Goal: Information Seeking & Learning: Learn about a topic

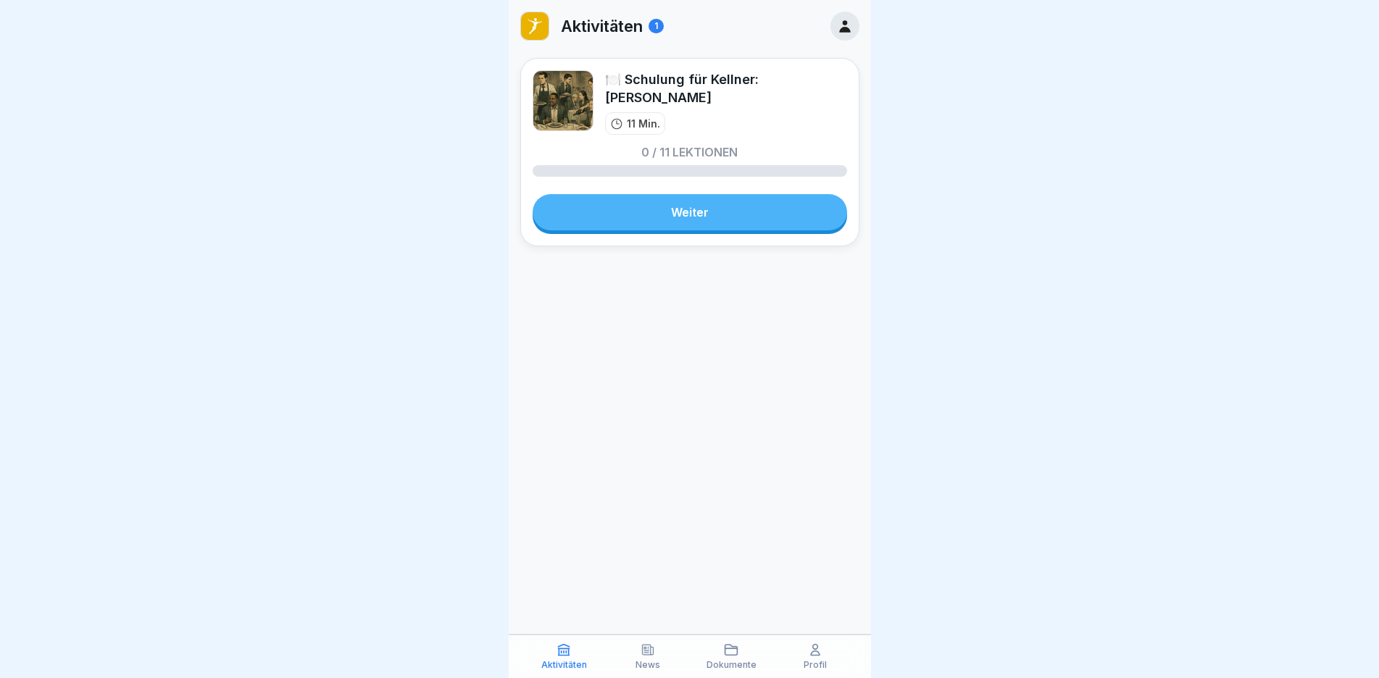
click at [716, 215] on link "Weiter" at bounding box center [690, 212] width 315 height 36
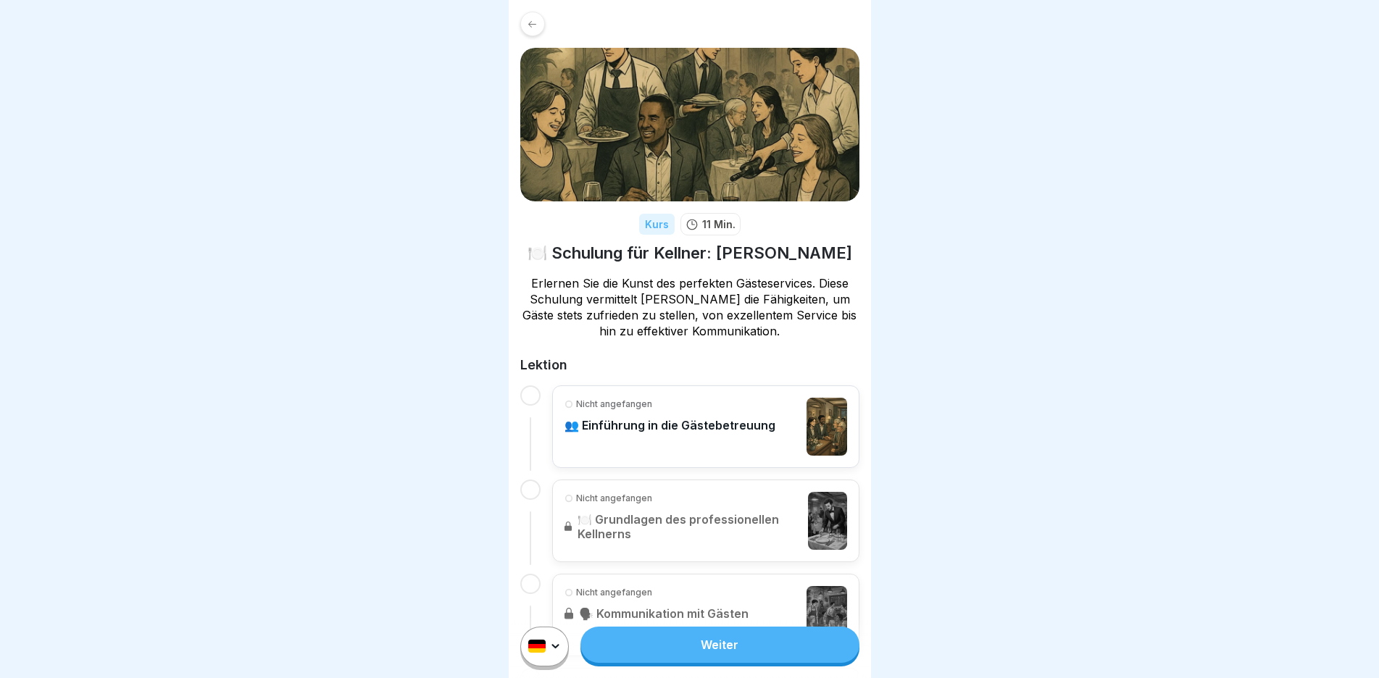
drag, startPoint x: 611, startPoint y: 282, endPoint x: 808, endPoint y: 288, distance: 197.2
click at [808, 288] on p "Erlernen Sie die Kunst des perfekten Gästeservices. Diese Schulung vermittelt […" at bounding box center [689, 307] width 339 height 64
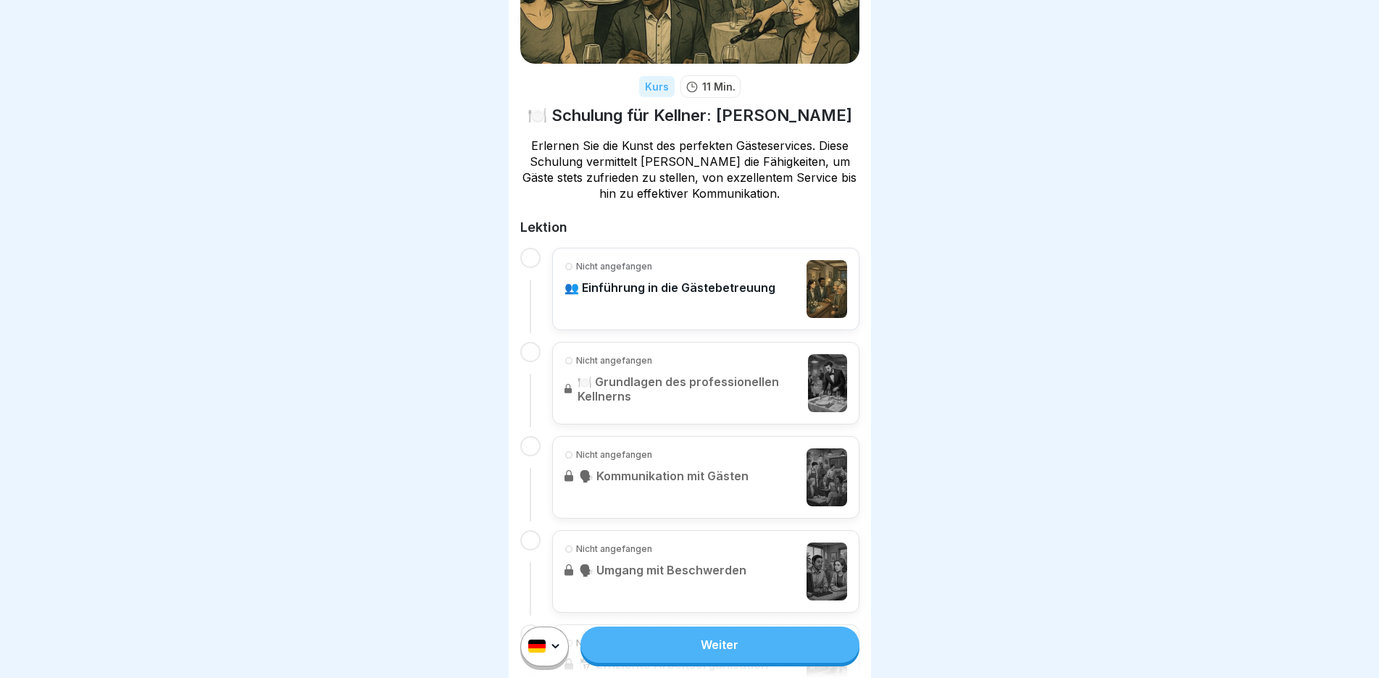
scroll to position [145, 0]
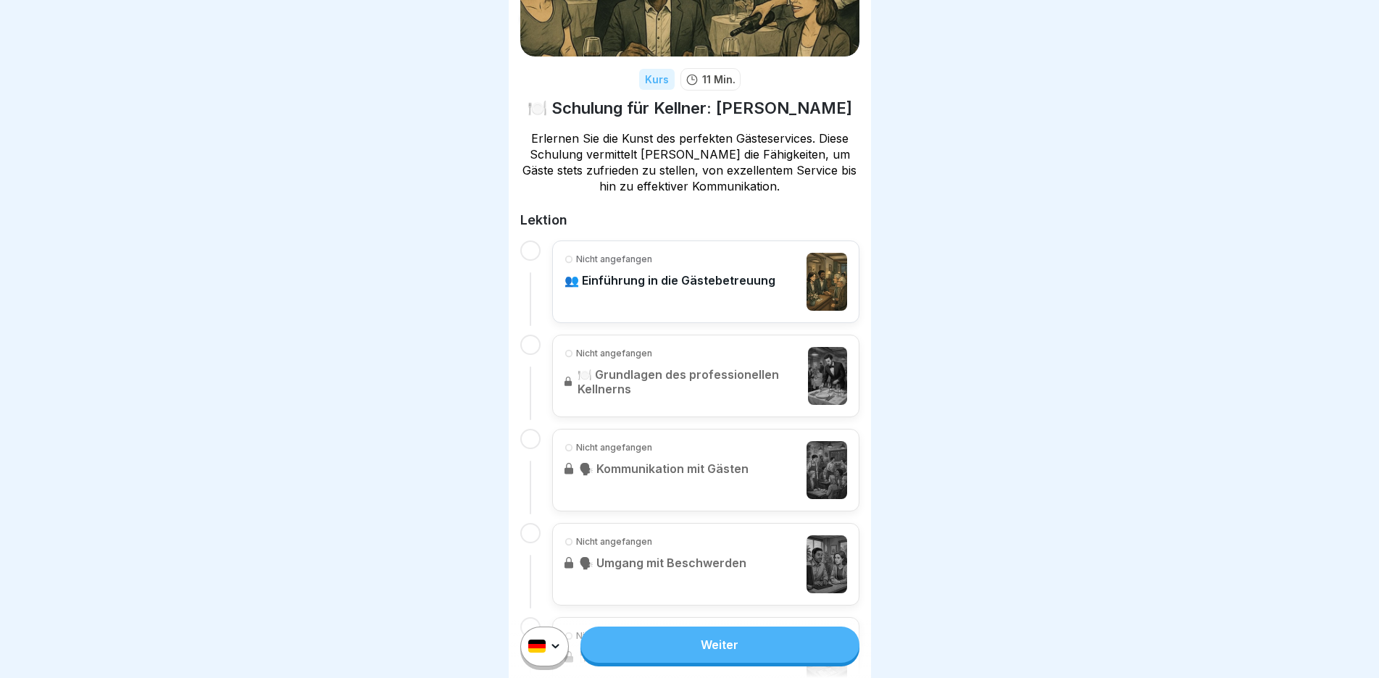
drag, startPoint x: 603, startPoint y: 156, endPoint x: 760, endPoint y: 162, distance: 156.7
click at [755, 162] on p "Erlernen Sie die Kunst des perfekten Gästeservices. Diese Schulung vermittelt […" at bounding box center [689, 162] width 339 height 64
drag, startPoint x: 541, startPoint y: 172, endPoint x: 799, endPoint y: 173, distance: 258.0
click at [799, 173] on p "Erlernen Sie die Kunst des perfekten Gästeservices. Diese Schulung vermittelt […" at bounding box center [689, 162] width 339 height 64
drag, startPoint x: 653, startPoint y: 192, endPoint x: 755, endPoint y: 192, distance: 101.5
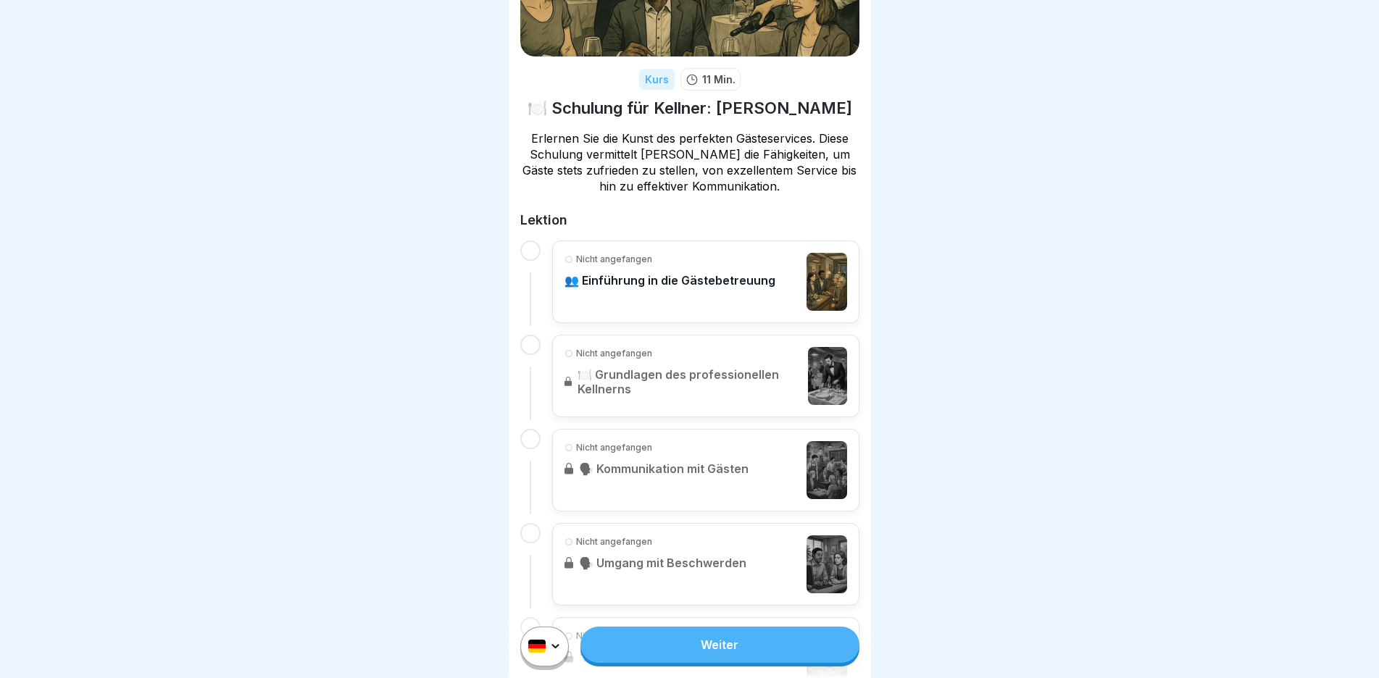
click at [755, 191] on p "Erlernen Sie die Kunst des perfekten Gästeservices. Diese Schulung vermittelt […" at bounding box center [689, 162] width 339 height 64
click at [607, 292] on div "Nicht angefangen 👥 Einführung in die Gästebetreuung" at bounding box center [670, 282] width 211 height 58
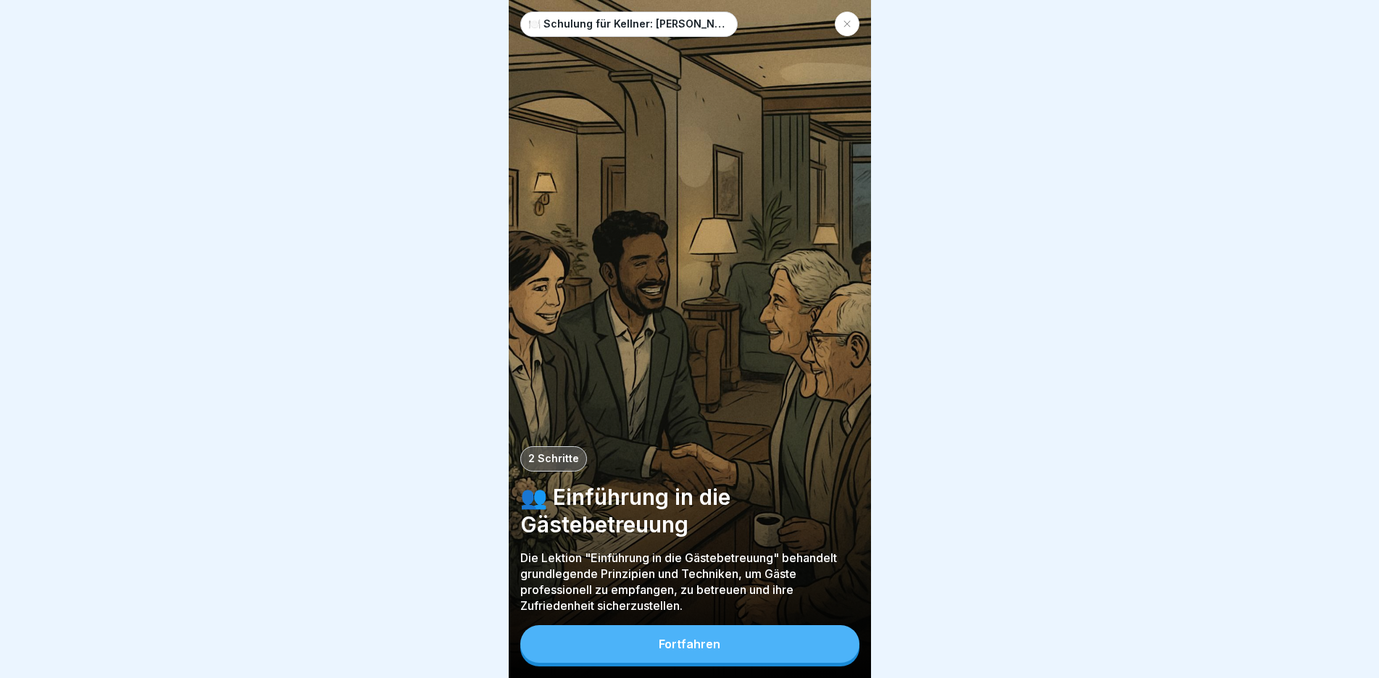
scroll to position [12, 0]
click at [763, 654] on button "Fortfahren" at bounding box center [689, 645] width 339 height 38
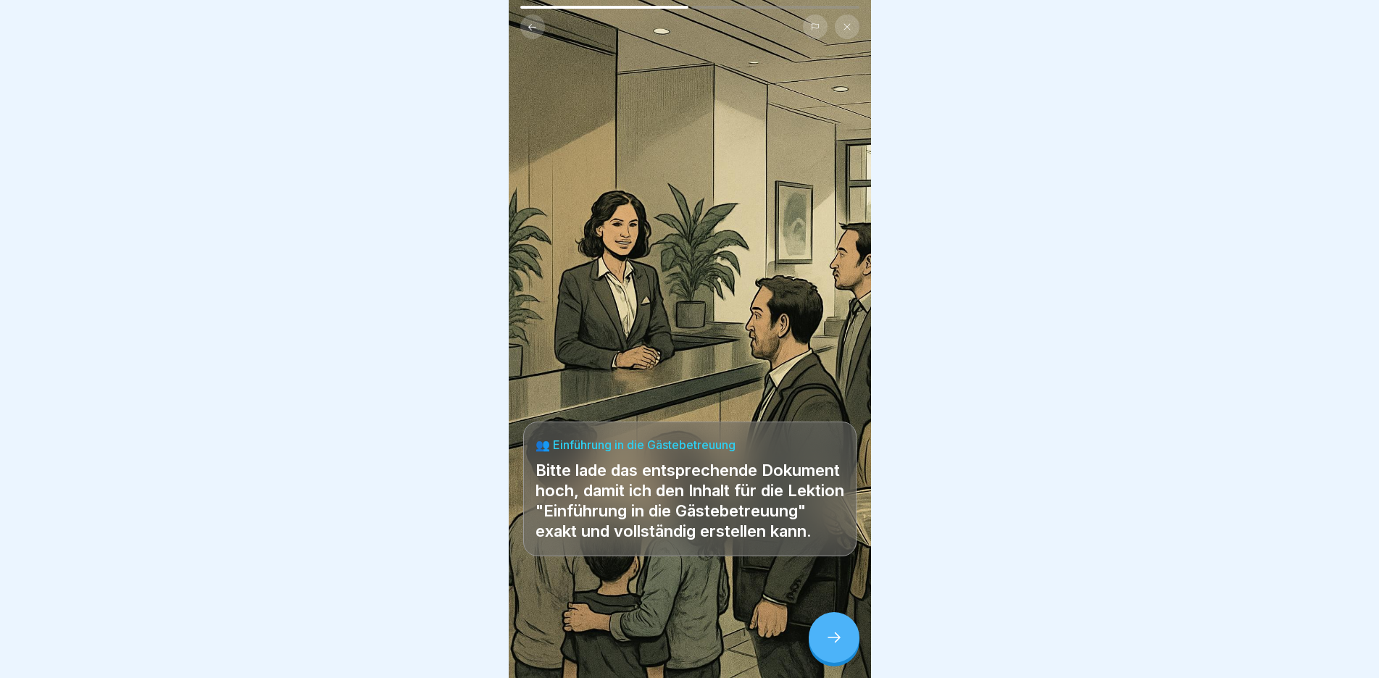
click at [826, 639] on icon at bounding box center [834, 637] width 17 height 17
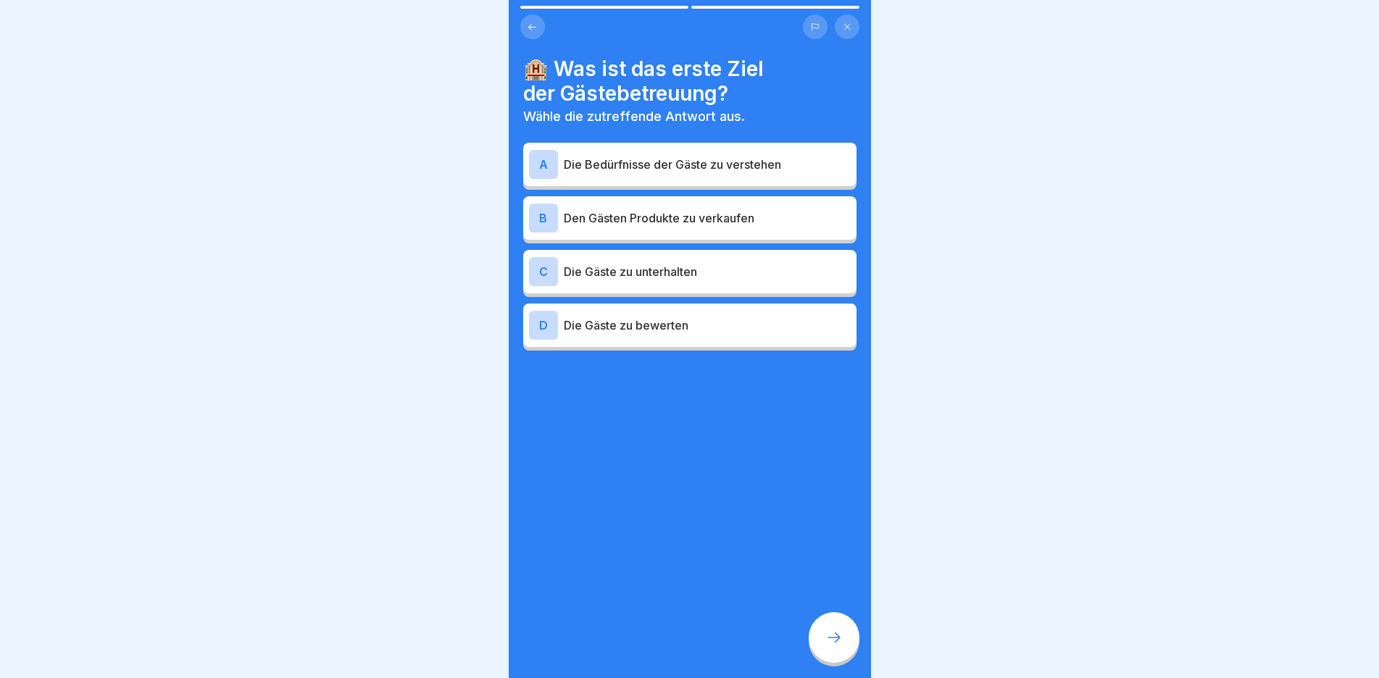
click at [718, 156] on p "Die Bedürfnisse der Gäste zu verstehen" at bounding box center [707, 164] width 287 height 17
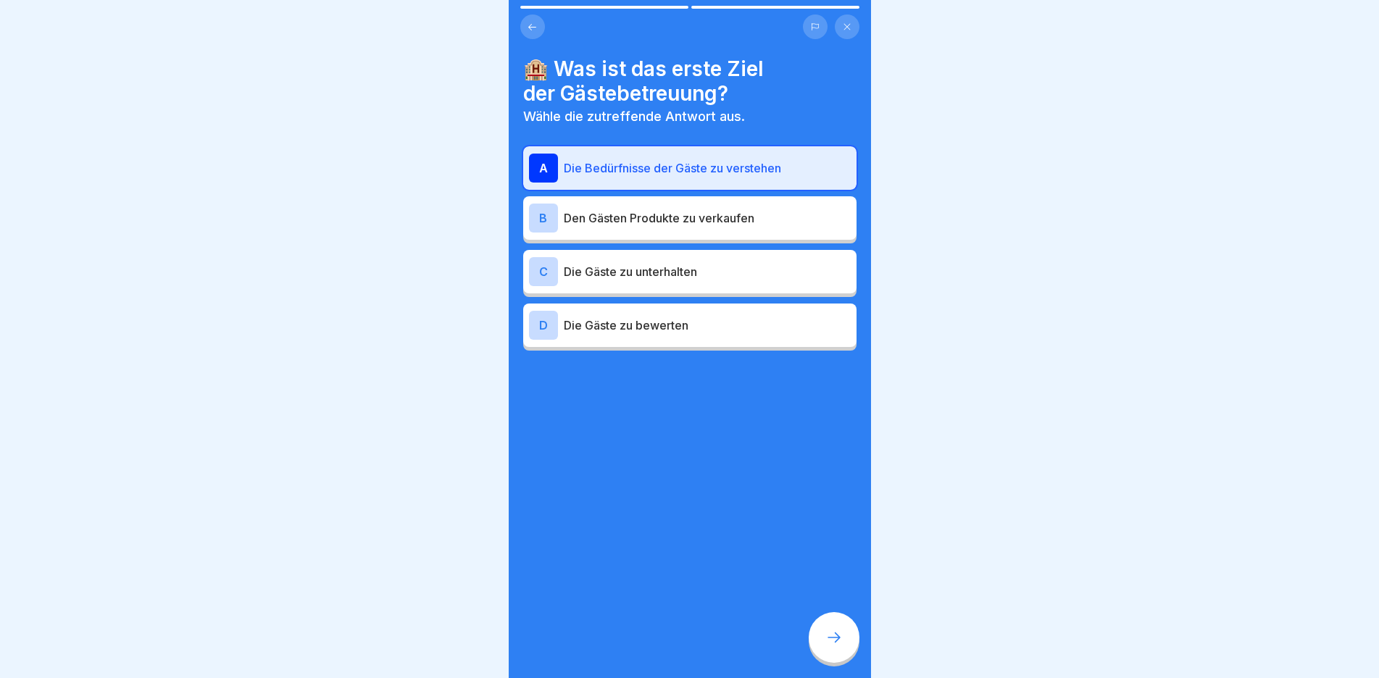
click at [734, 215] on div "B Den Gästen Produkte zu verkaufen" at bounding box center [690, 218] width 322 height 29
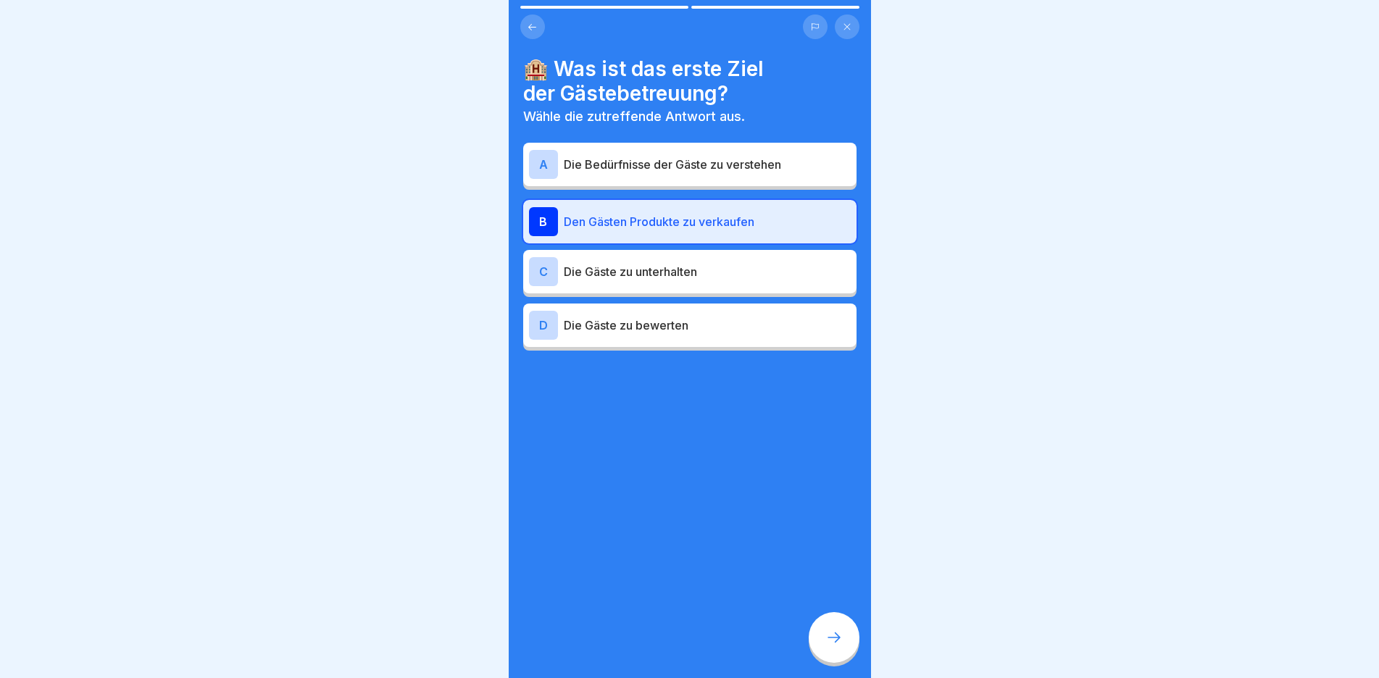
click at [731, 267] on p "Die Gäste zu unterhalten" at bounding box center [707, 271] width 287 height 17
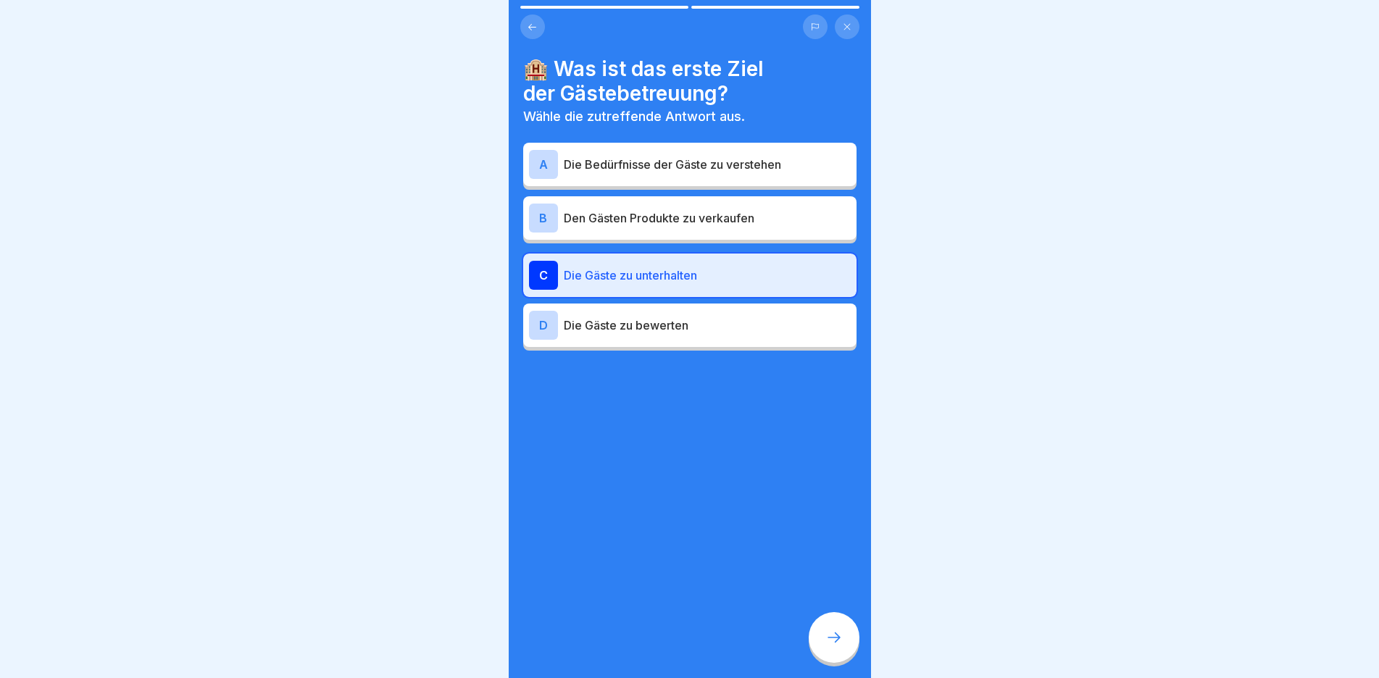
click at [717, 320] on p "Die Gäste zu bewerten" at bounding box center [707, 325] width 287 height 17
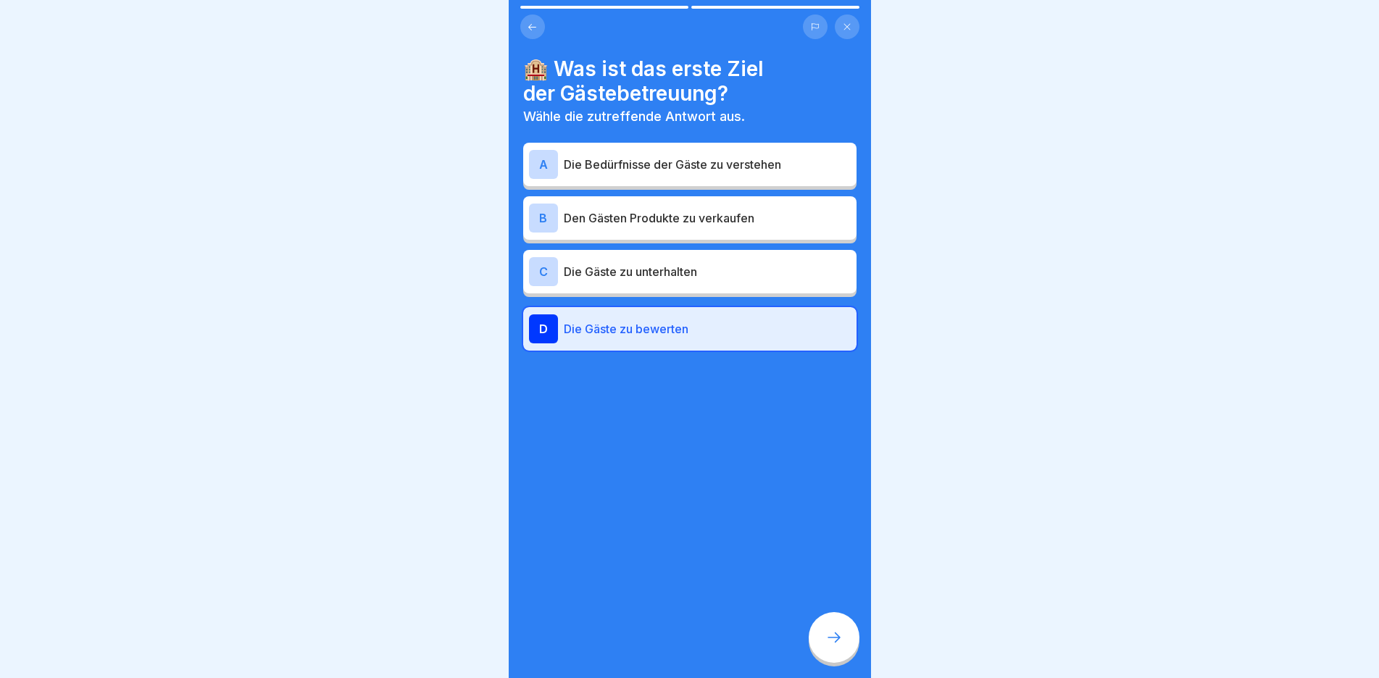
click at [736, 271] on div "C Die Gäste zu unterhalten" at bounding box center [690, 271] width 322 height 29
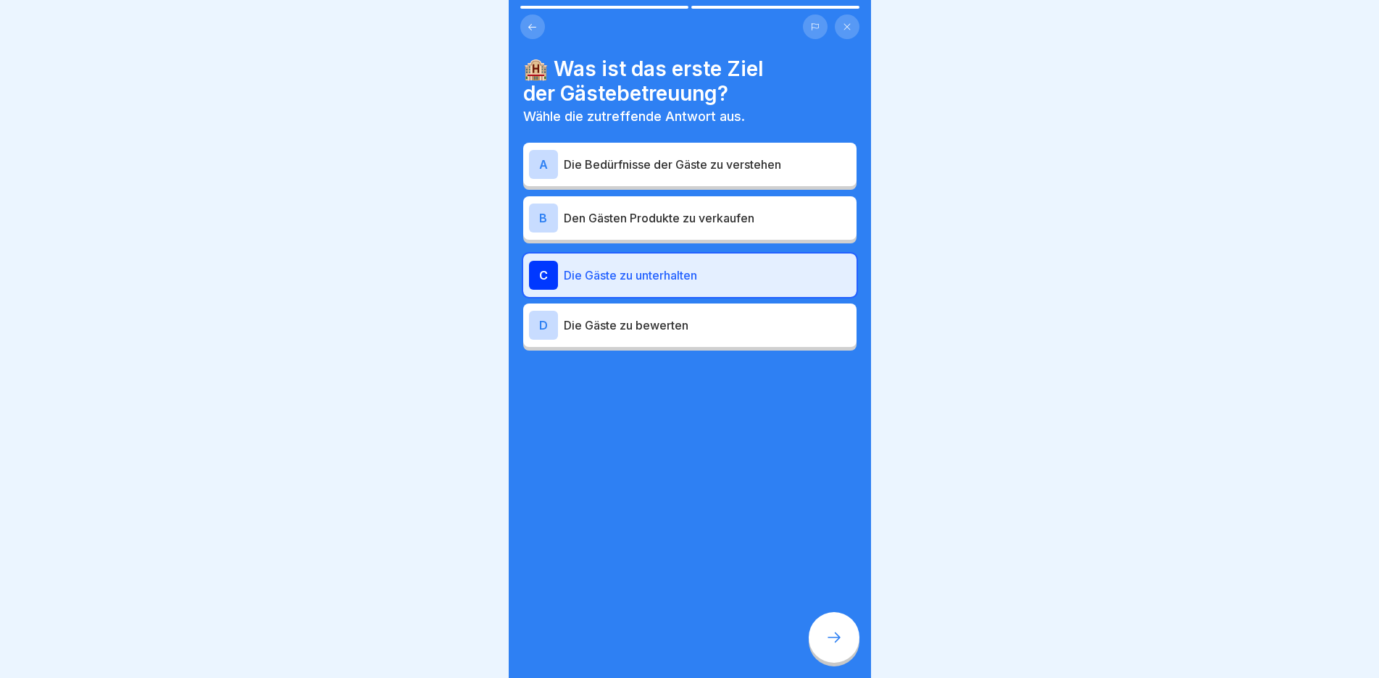
click at [729, 220] on div "B Den Gästen Produkte zu verkaufen" at bounding box center [690, 218] width 322 height 29
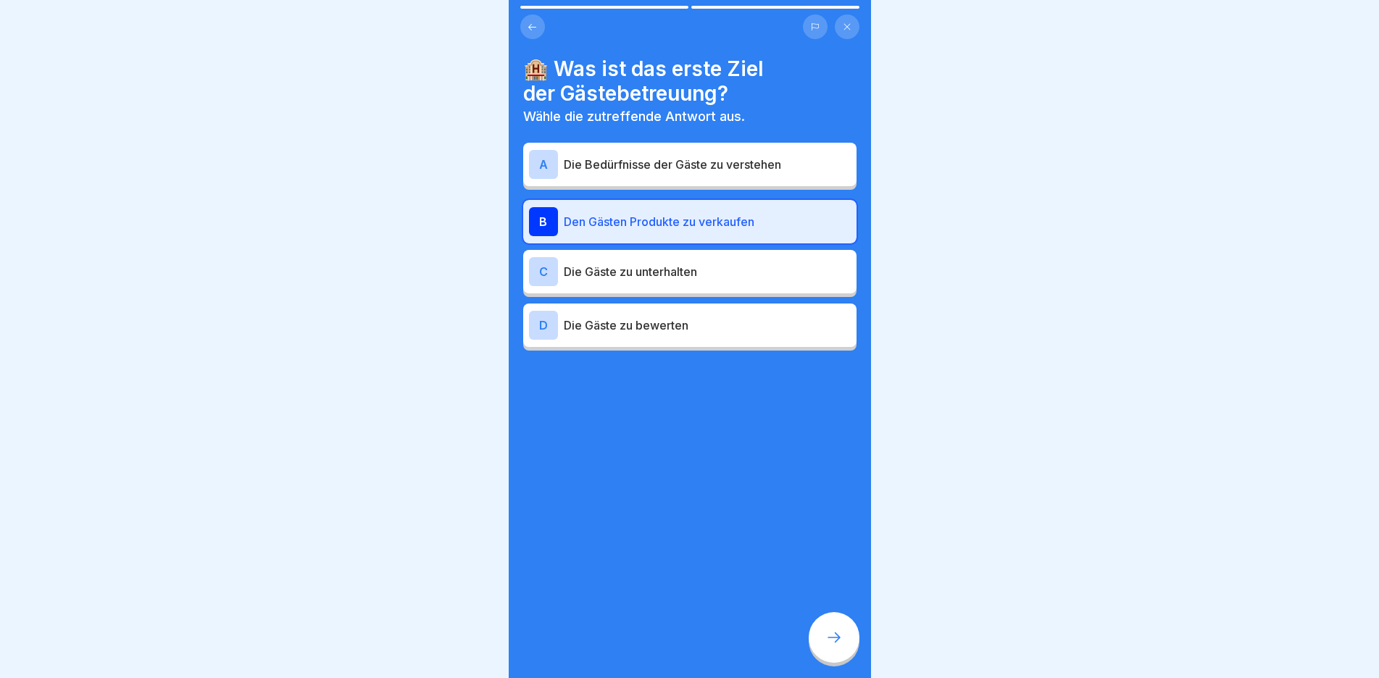
click at [699, 263] on p "Die Gäste zu unterhalten" at bounding box center [707, 271] width 287 height 17
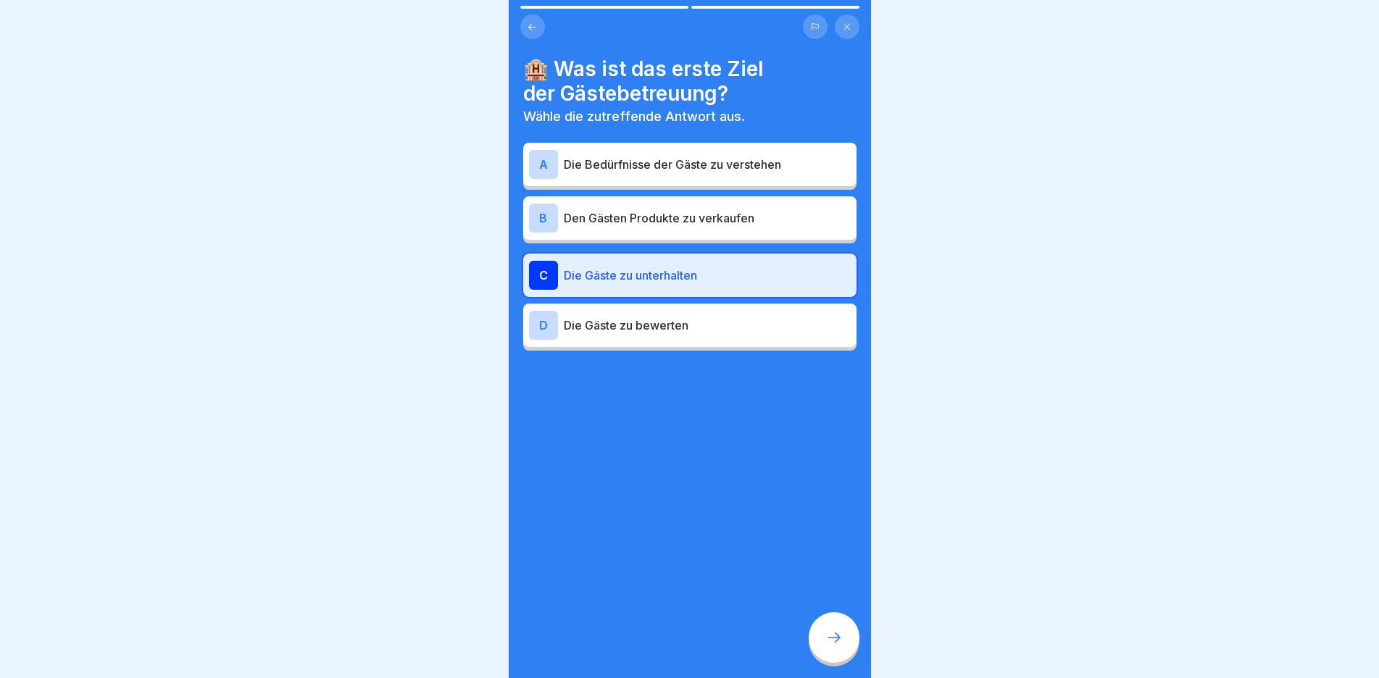
click at [846, 643] on div at bounding box center [834, 637] width 51 height 51
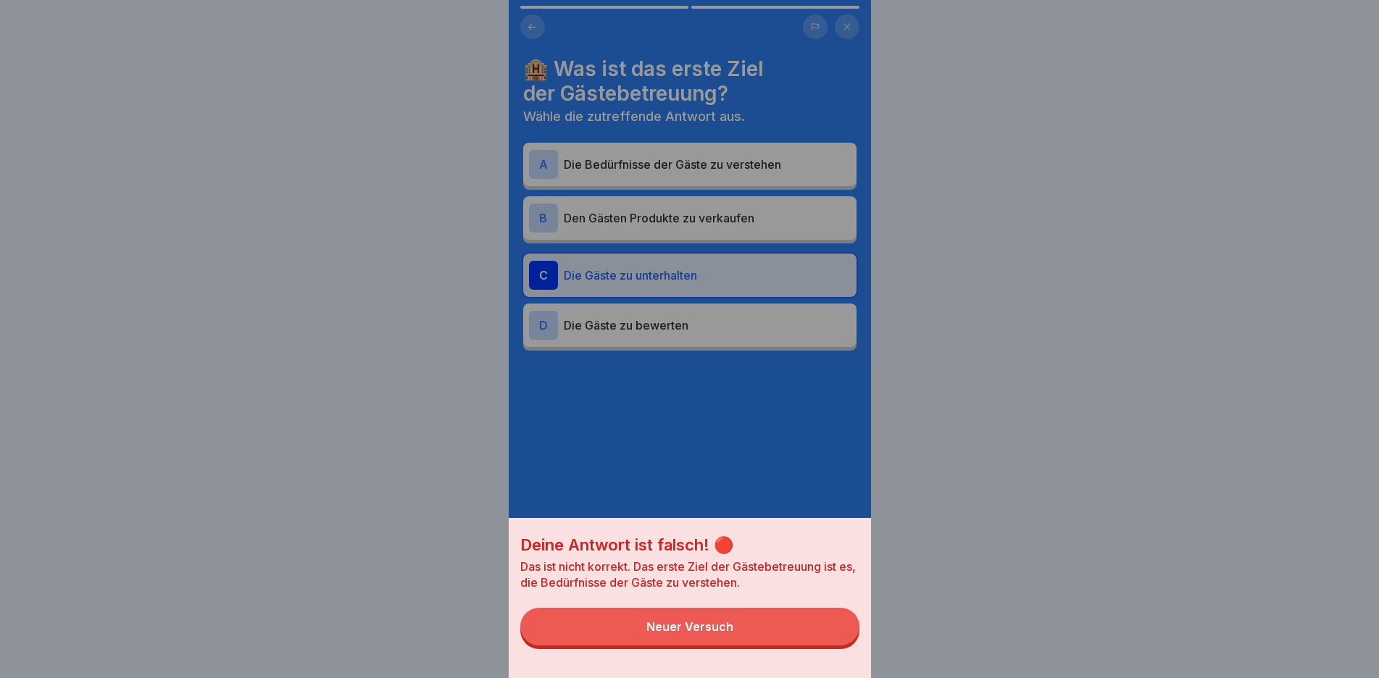
click at [790, 632] on button "Neuer Versuch" at bounding box center [689, 627] width 339 height 38
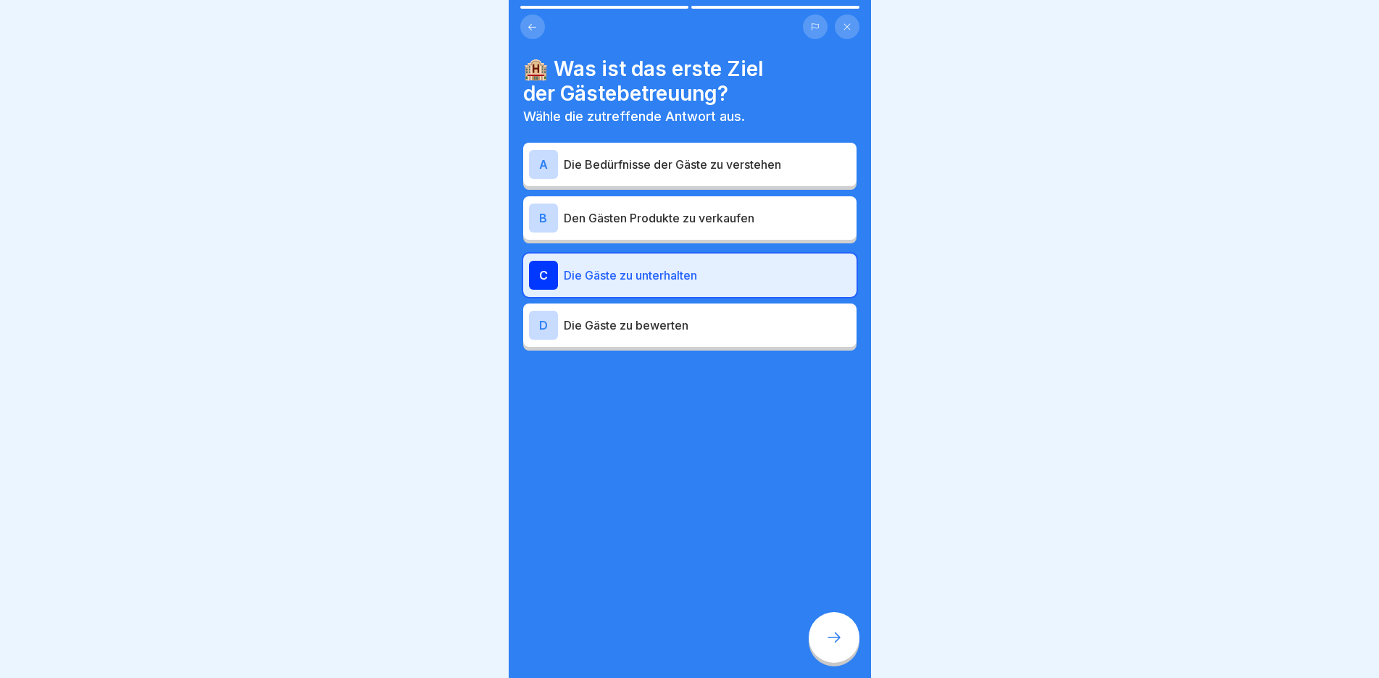
click at [731, 161] on div "A Die Bedürfnisse der Gäste zu verstehen" at bounding box center [690, 164] width 322 height 29
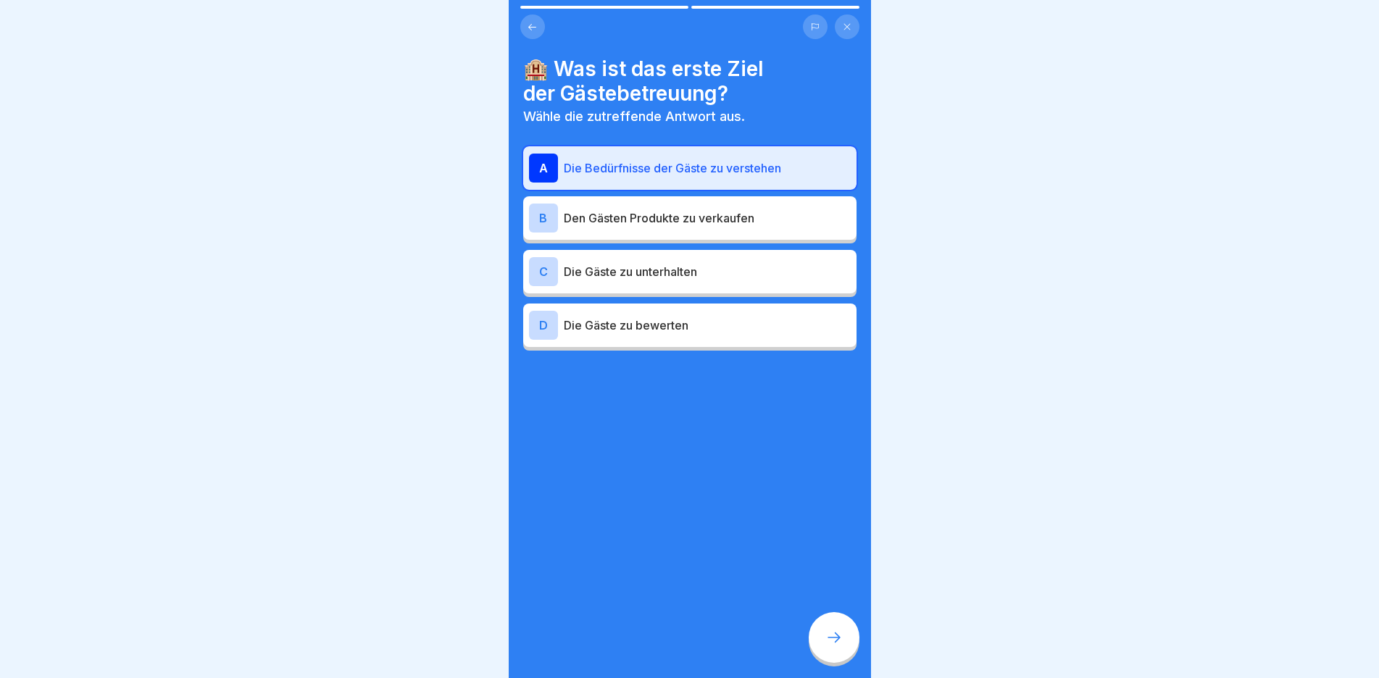
click at [826, 632] on icon at bounding box center [834, 637] width 17 height 17
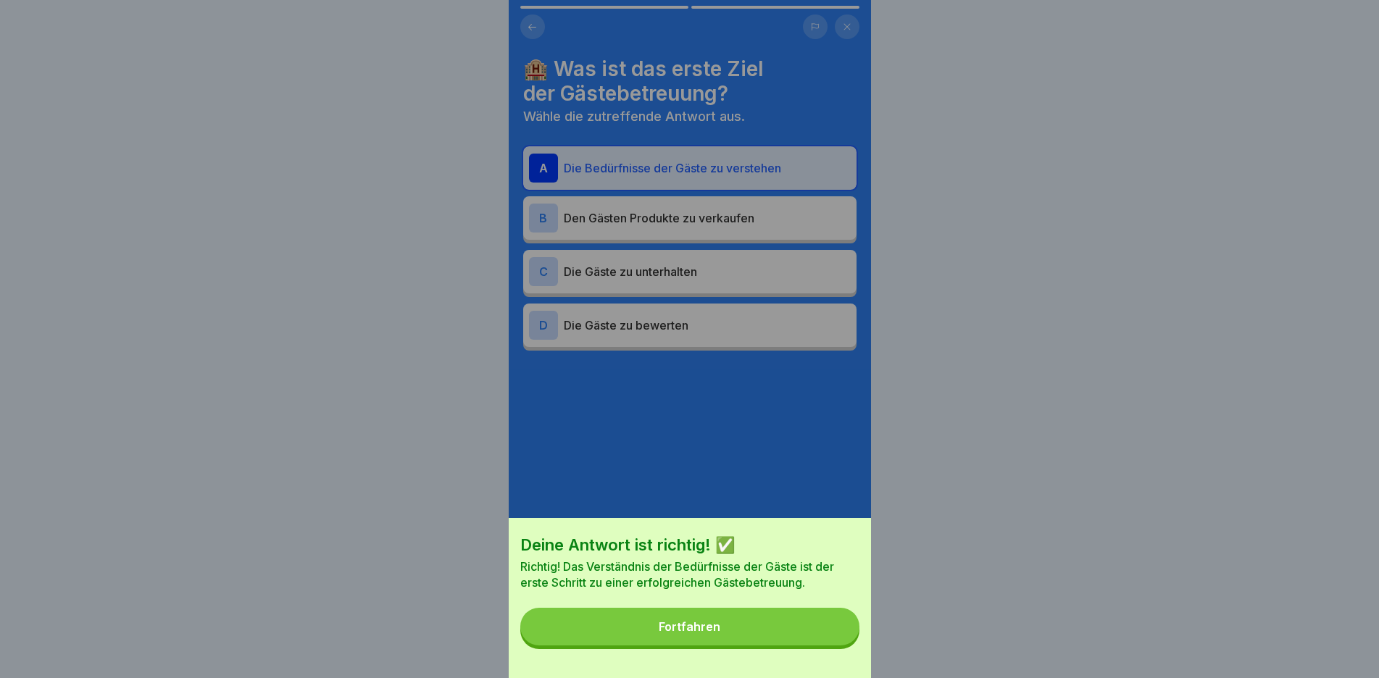
click at [795, 646] on button "Fortfahren" at bounding box center [689, 627] width 339 height 38
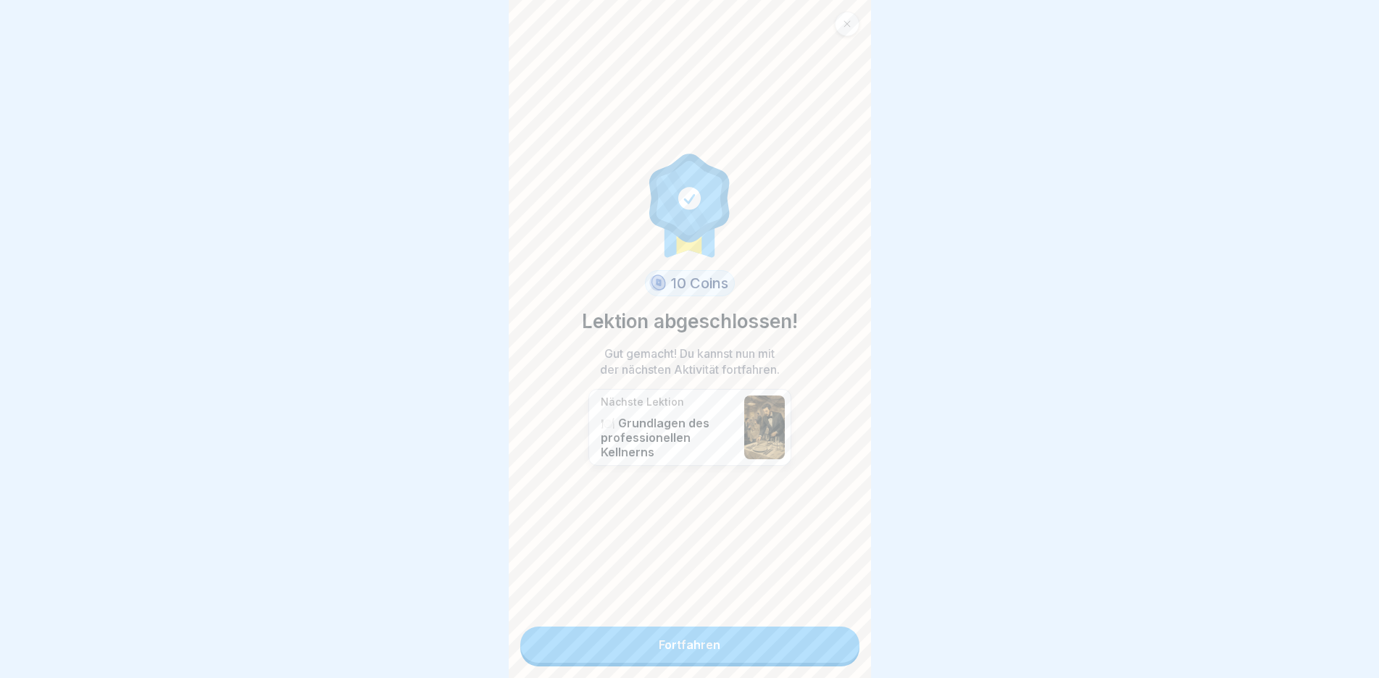
click at [778, 627] on link "Fortfahren" at bounding box center [689, 645] width 339 height 36
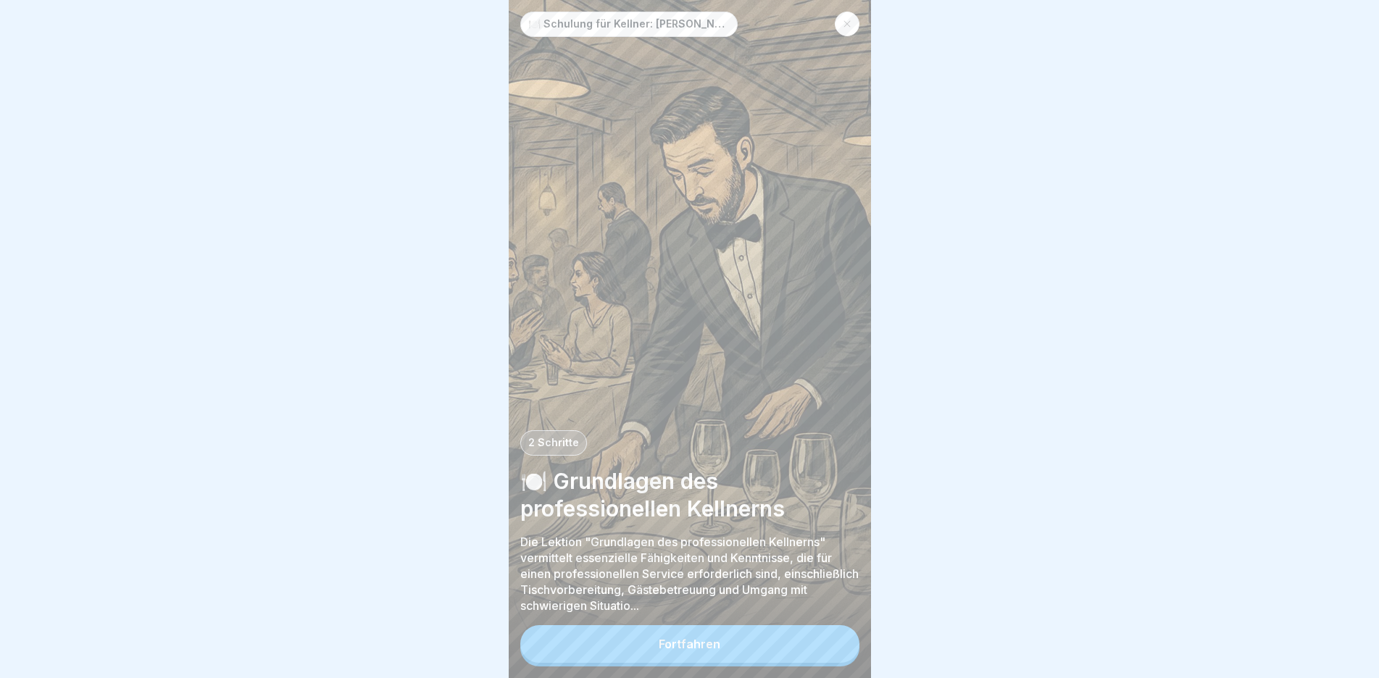
click at [847, 21] on icon at bounding box center [847, 24] width 9 height 9
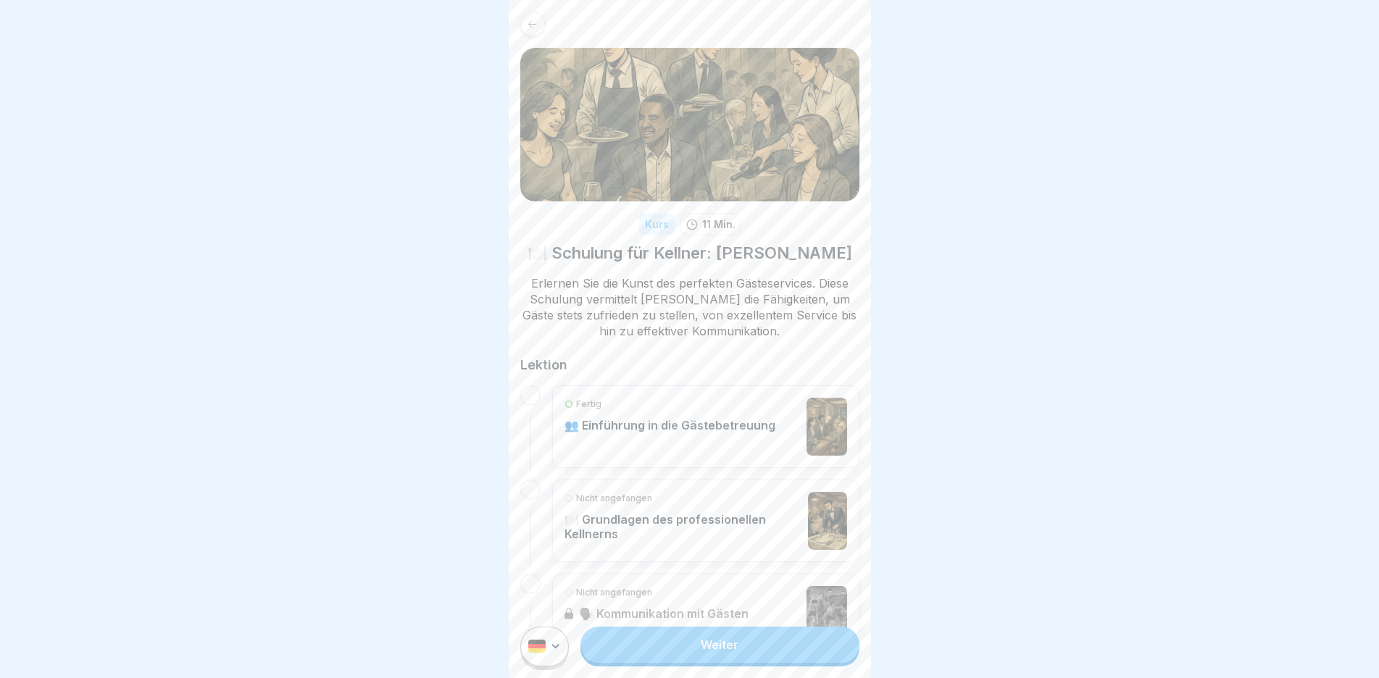
click at [532, 21] on icon at bounding box center [532, 23] width 8 height 7
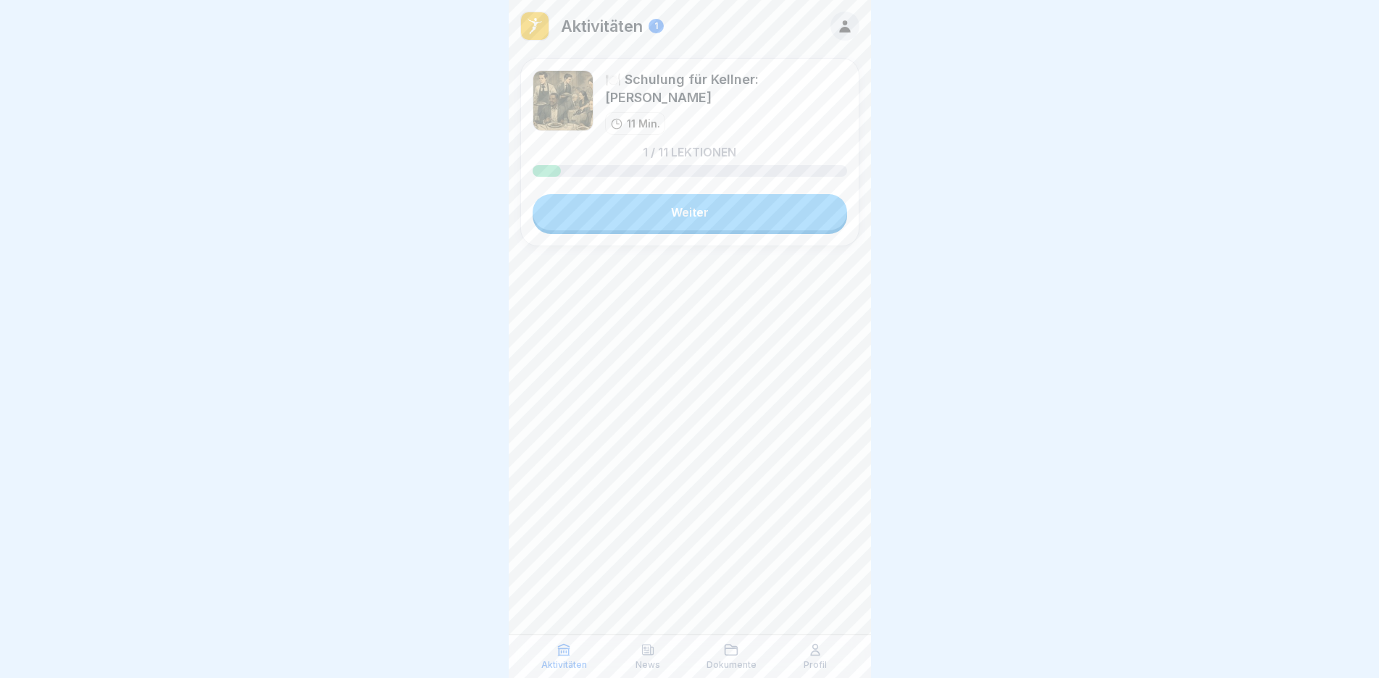
click at [653, 656] on icon at bounding box center [648, 650] width 14 height 14
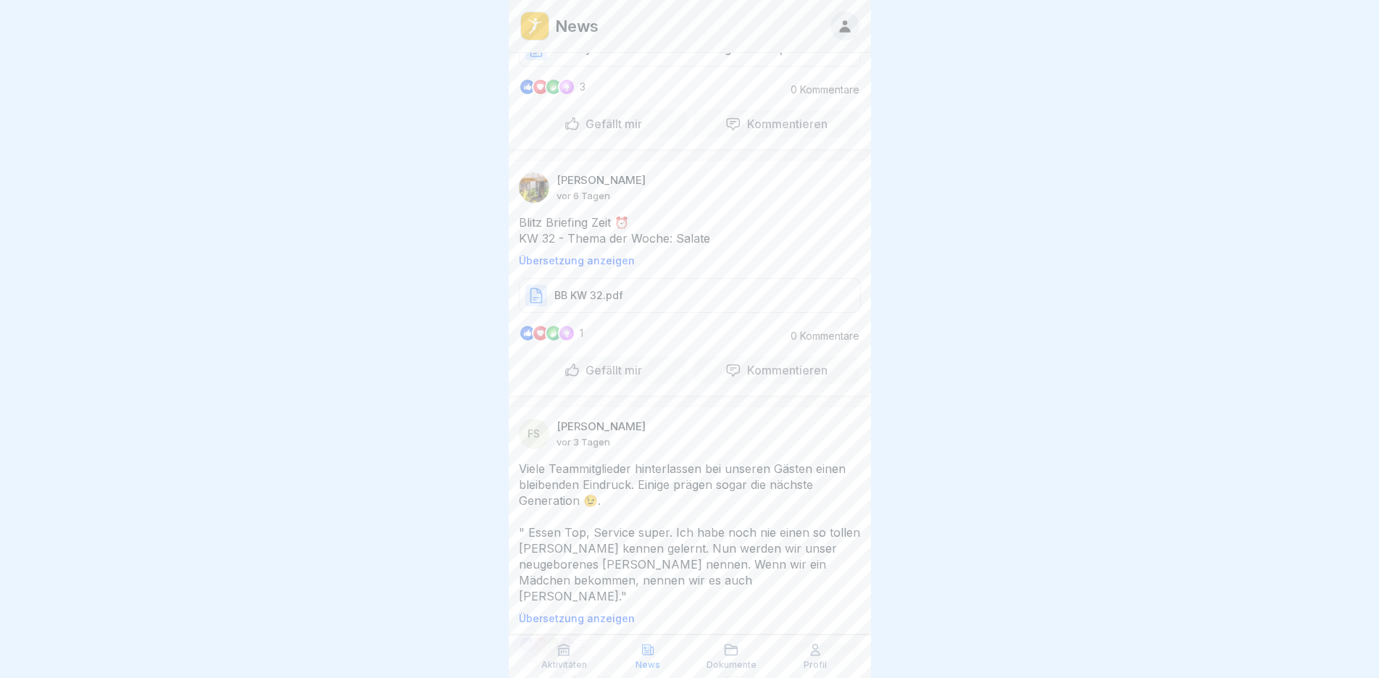
scroll to position [1015, 0]
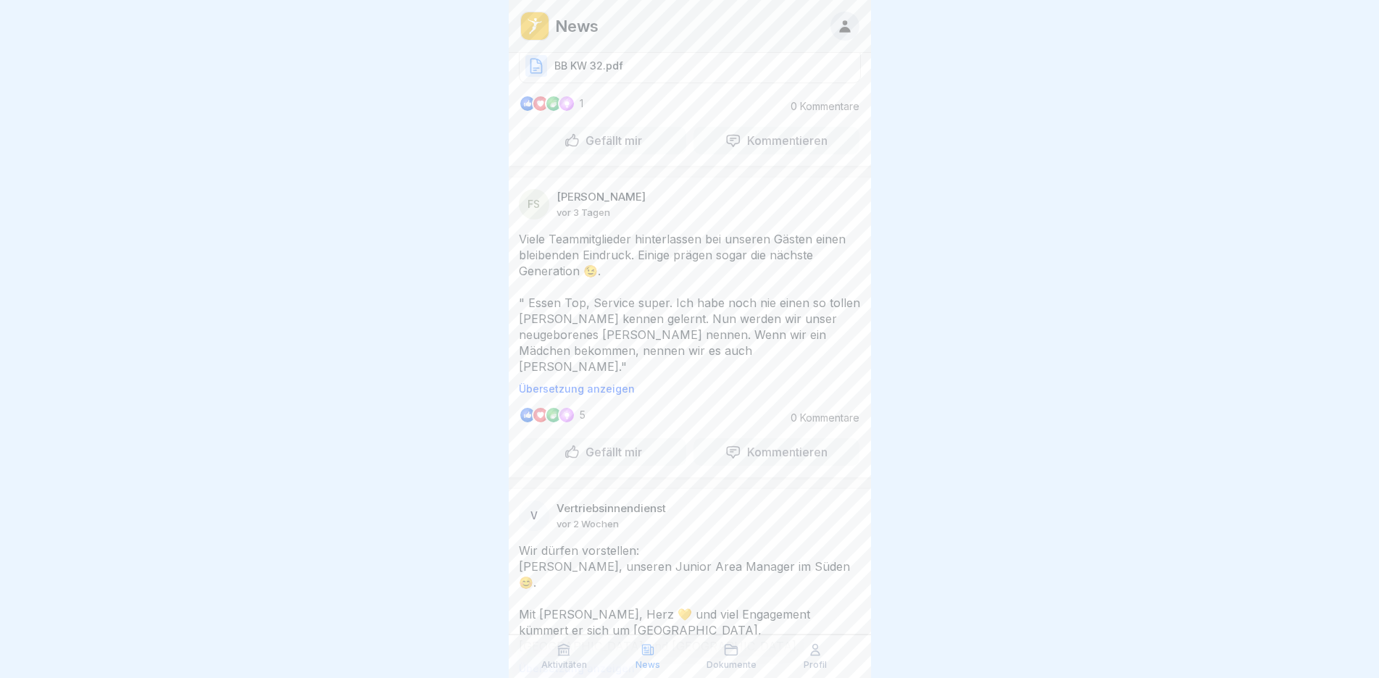
drag, startPoint x: 702, startPoint y: 251, endPoint x: 757, endPoint y: 253, distance: 55.1
click at [757, 253] on p "Viele Teammitglieder hinterlassen bei unseren Gästen einen bleibenden Eindruck.…" at bounding box center [690, 303] width 342 height 144
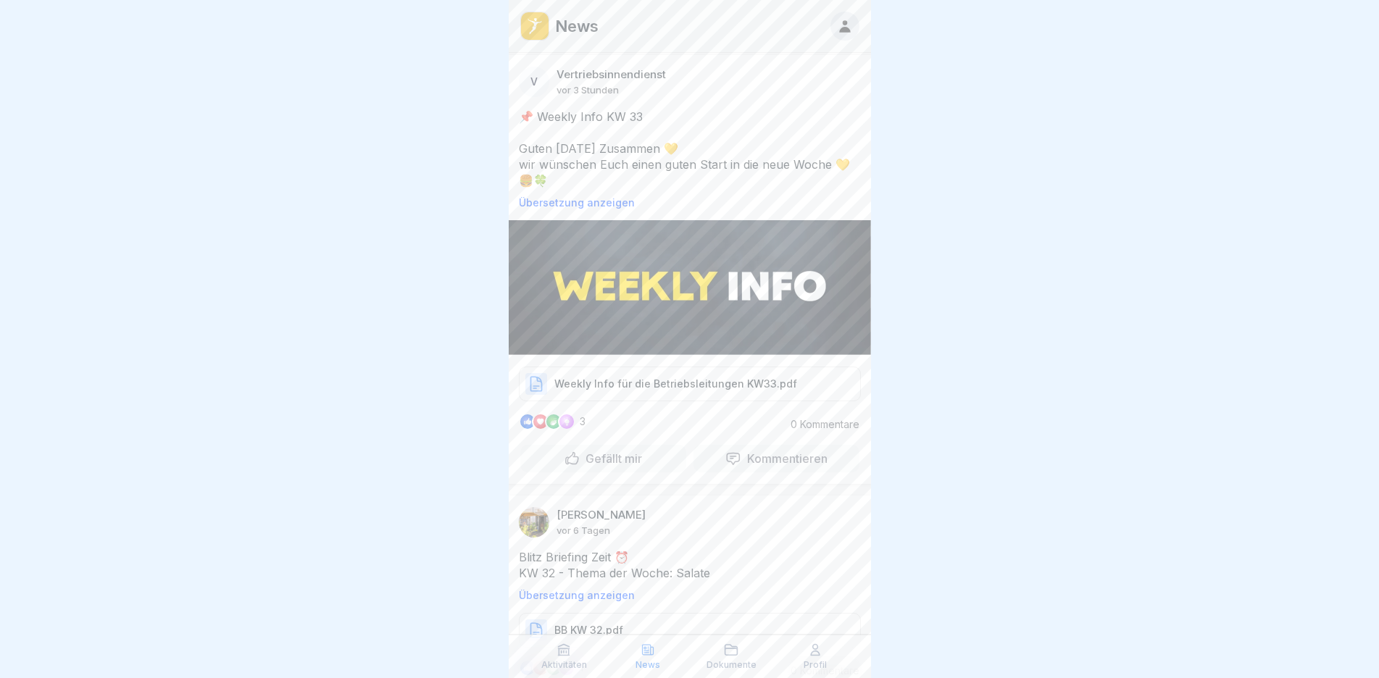
scroll to position [0, 0]
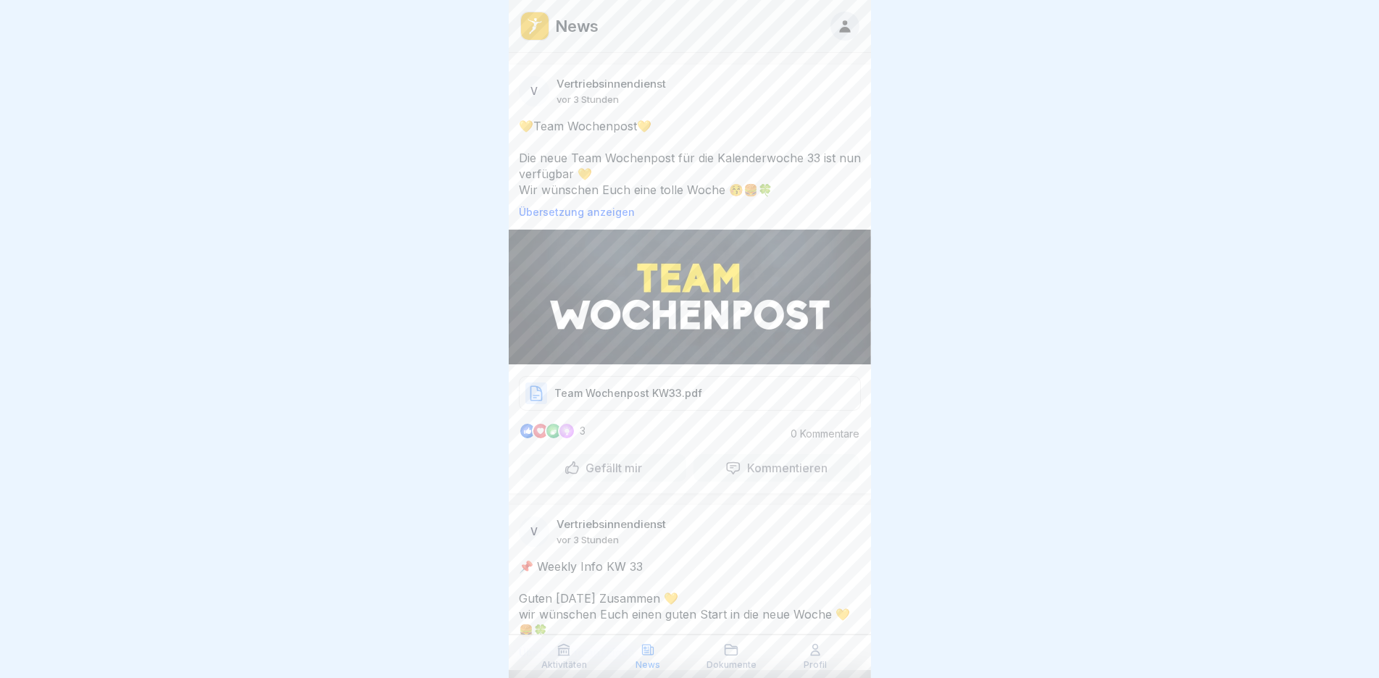
click at [717, 395] on div "Team Wochenpost KW33.pdf" at bounding box center [690, 393] width 342 height 35
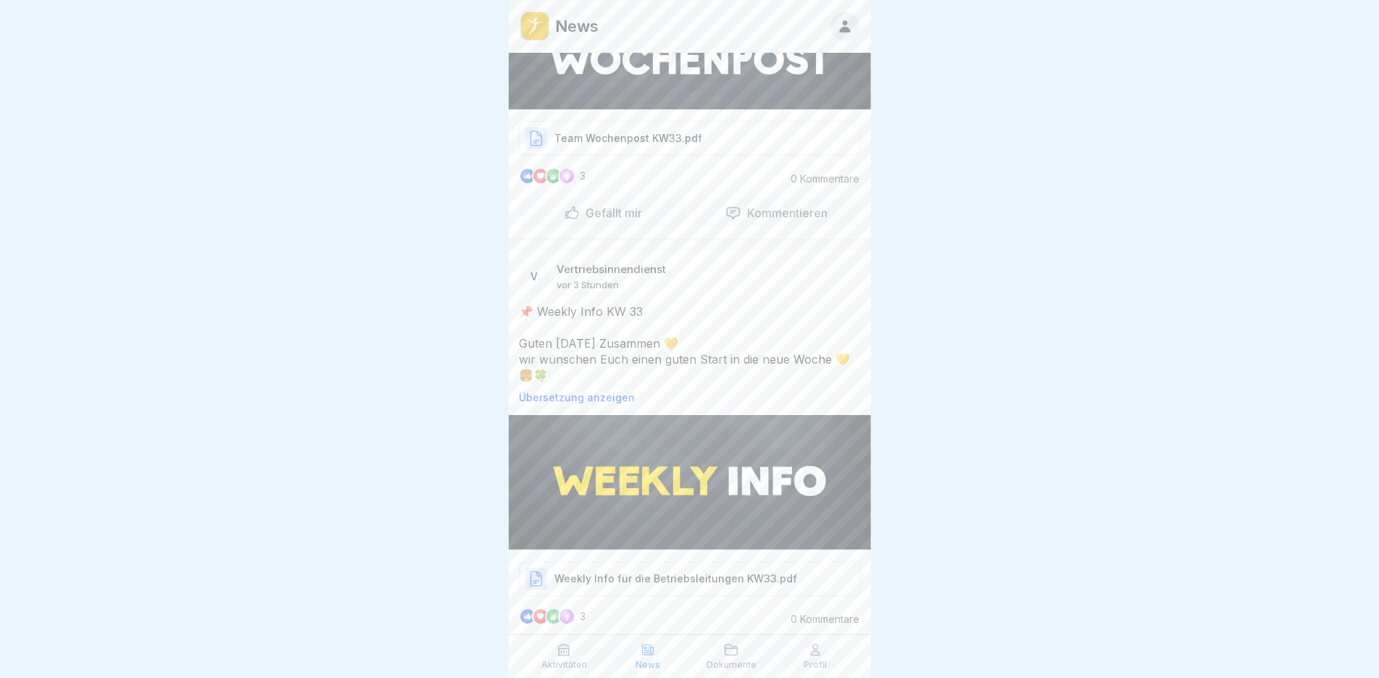
scroll to position [290, 0]
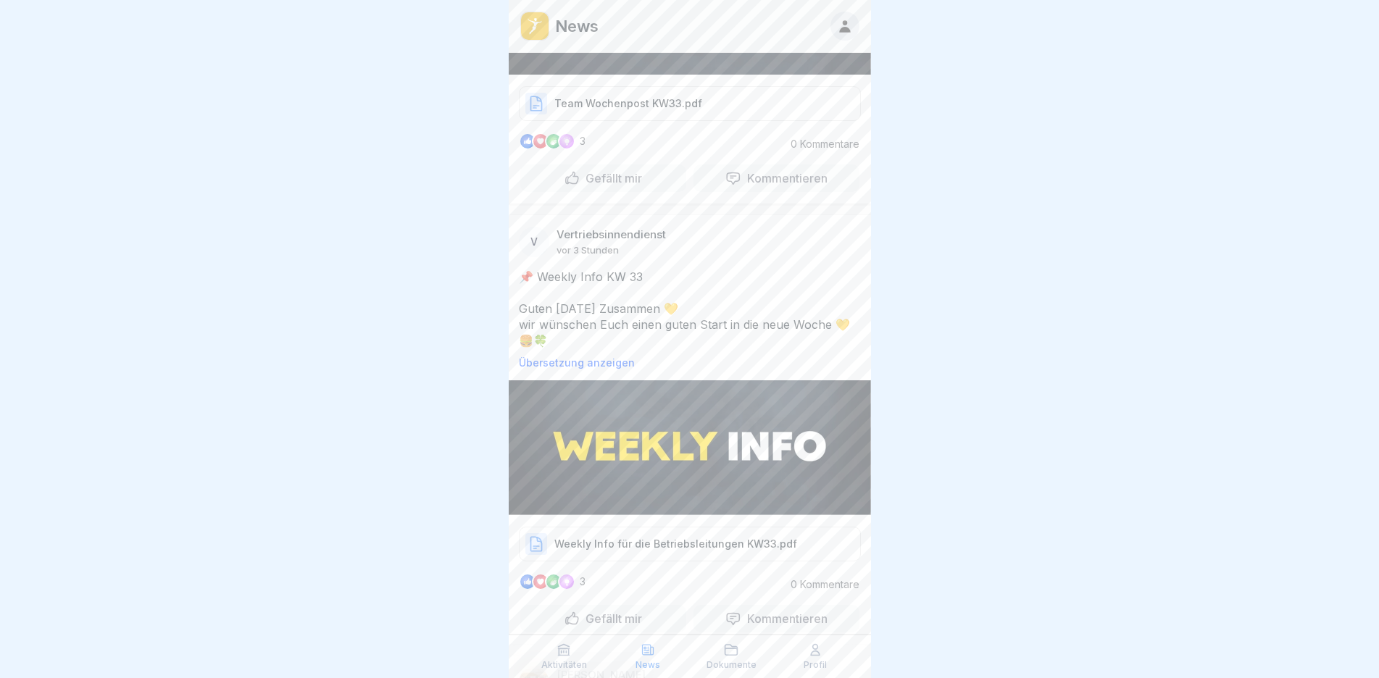
click at [688, 537] on p "Weekly Info für die Betriebsleitungen KW33.pdf" at bounding box center [675, 544] width 243 height 14
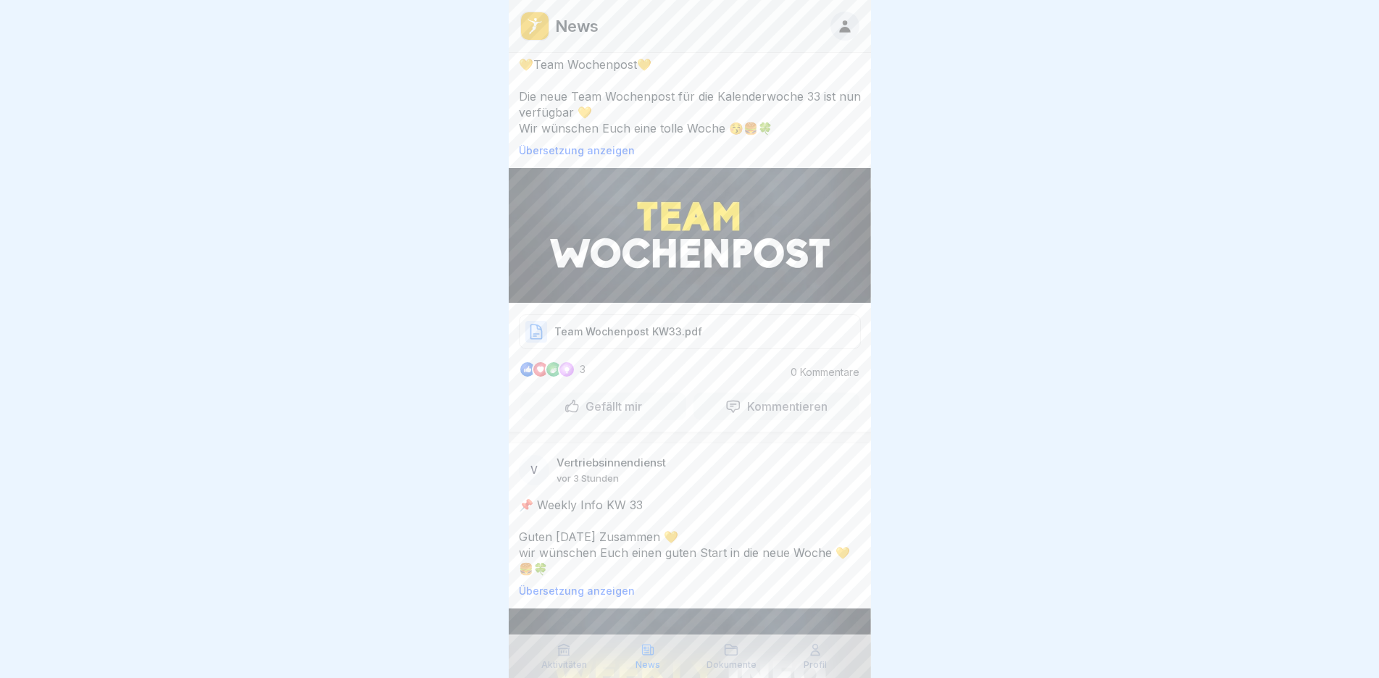
scroll to position [0, 0]
